Goal: Find specific page/section: Find specific page/section

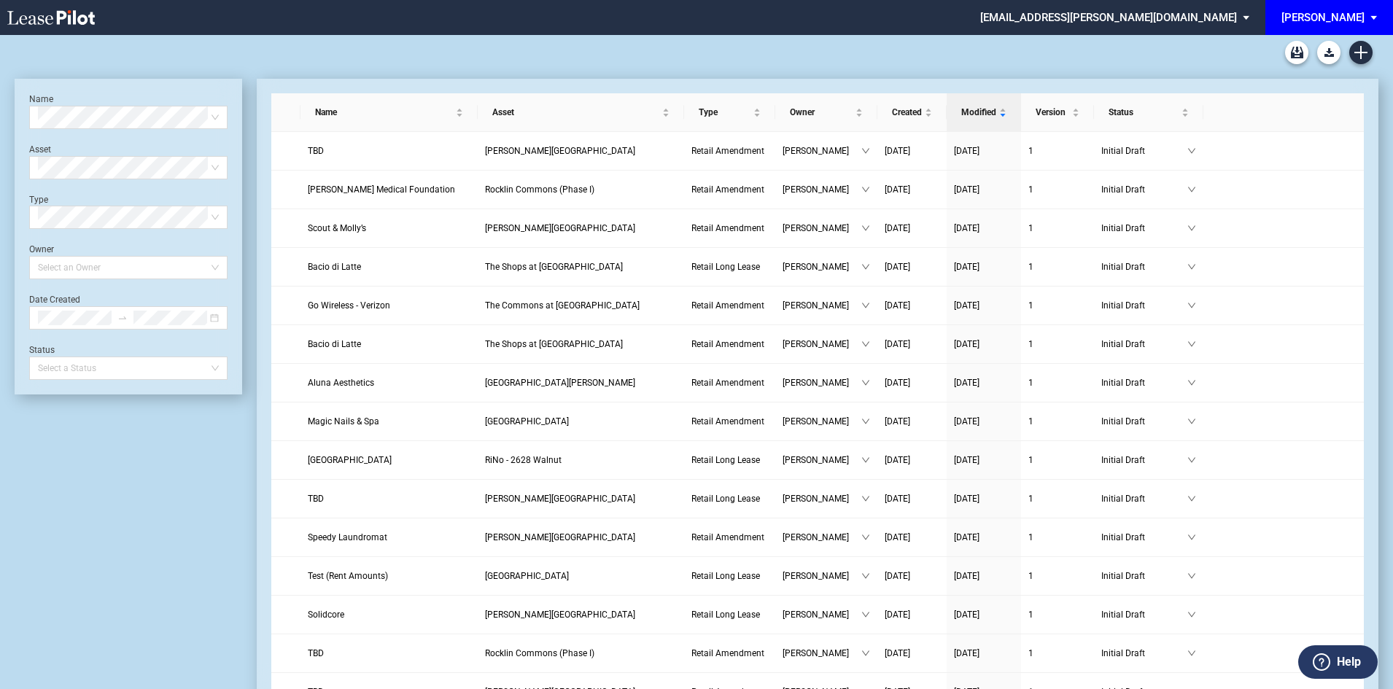
click at [1369, 11] on span "EDENS: \aEDENS\a" at bounding box center [1375, 17] width 17 height 35
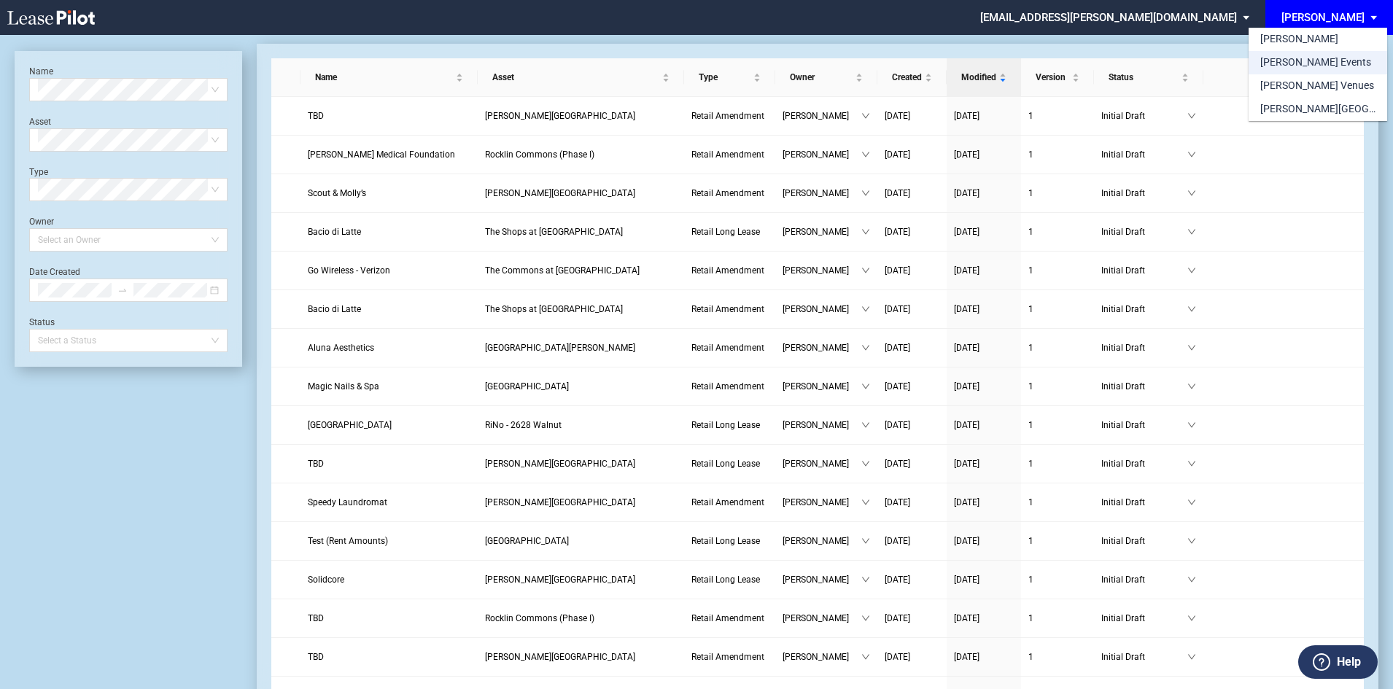
click at [1312, 59] on div "[PERSON_NAME] Events" at bounding box center [1315, 62] width 111 height 15
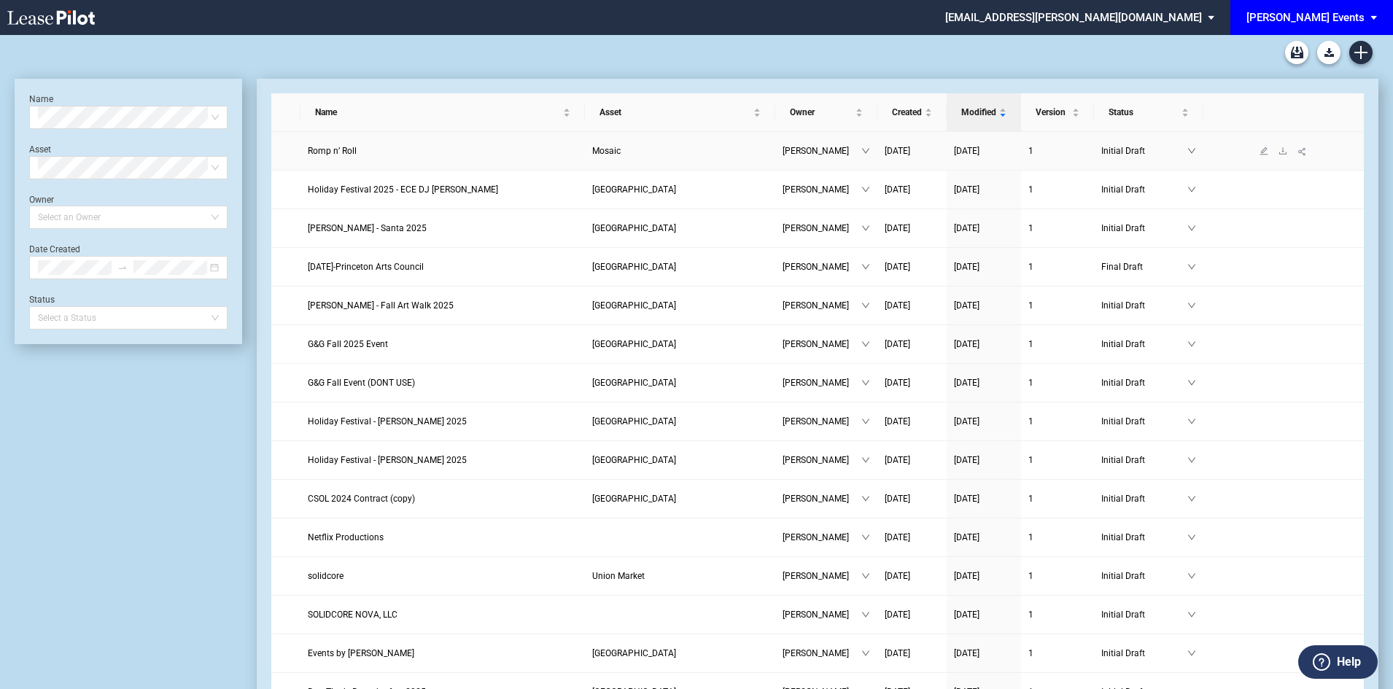
click at [346, 151] on span "Romp n’ Roll" at bounding box center [332, 151] width 49 height 10
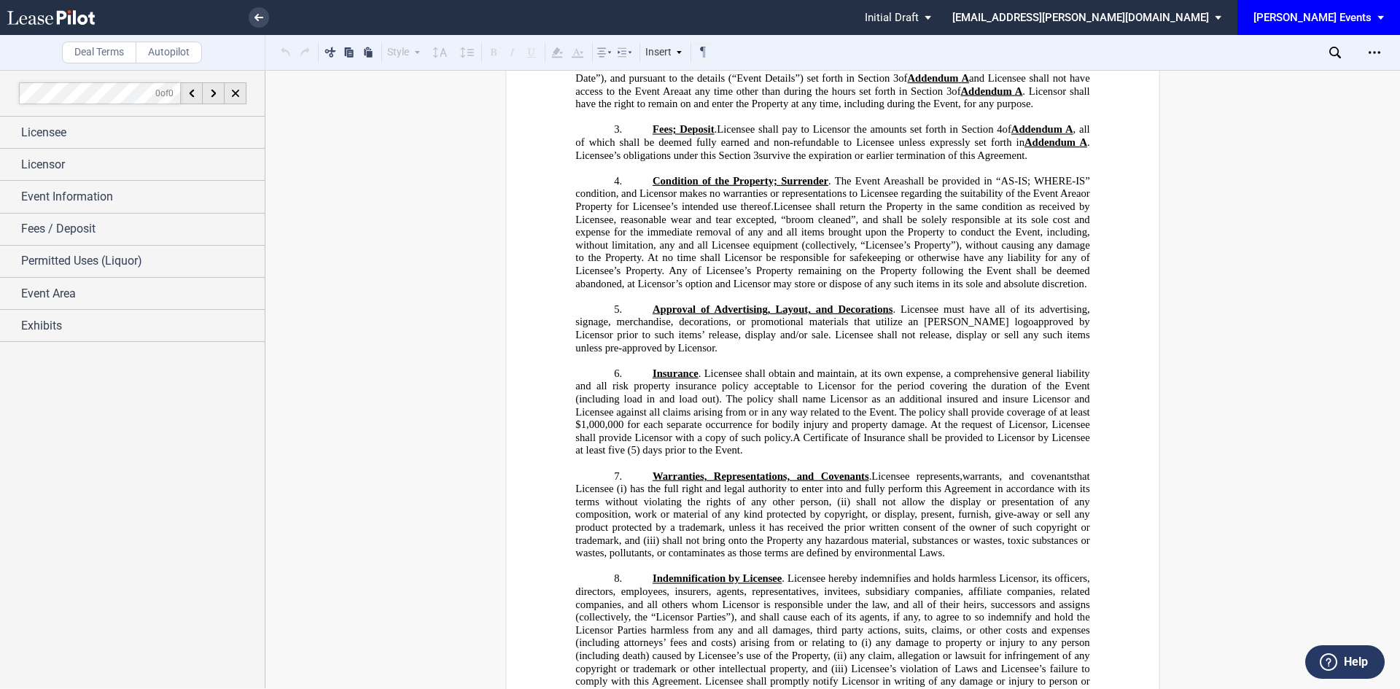
scroll to position [360, 0]
